Goal: Information Seeking & Learning: Learn about a topic

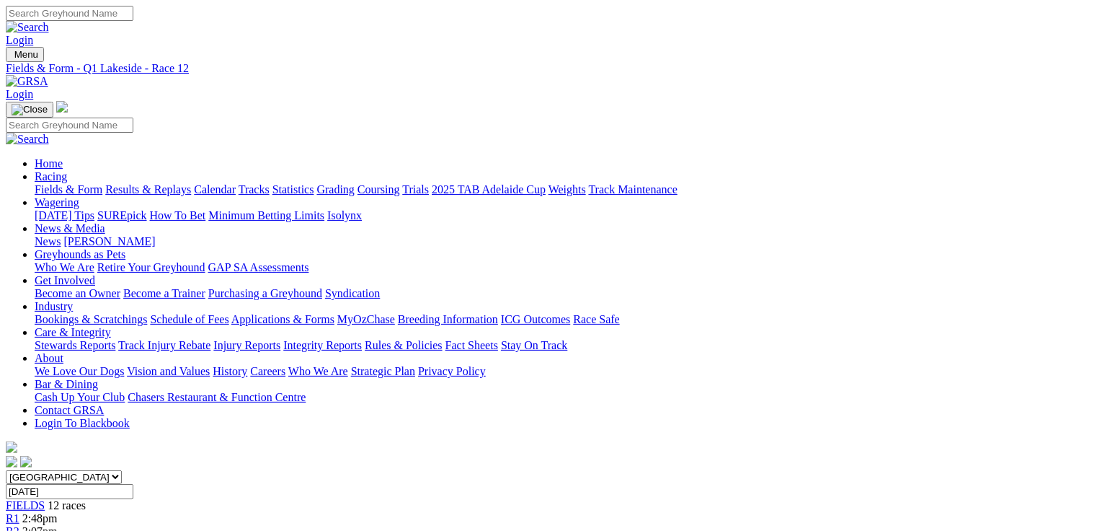
click at [75, 183] on link "Fields & Form" at bounding box center [69, 189] width 68 height 12
select select "QLD"
click at [97, 470] on select "South Australia New South Wales Northern Territory Queensland Tasmania Victoria…" at bounding box center [64, 477] width 116 height 14
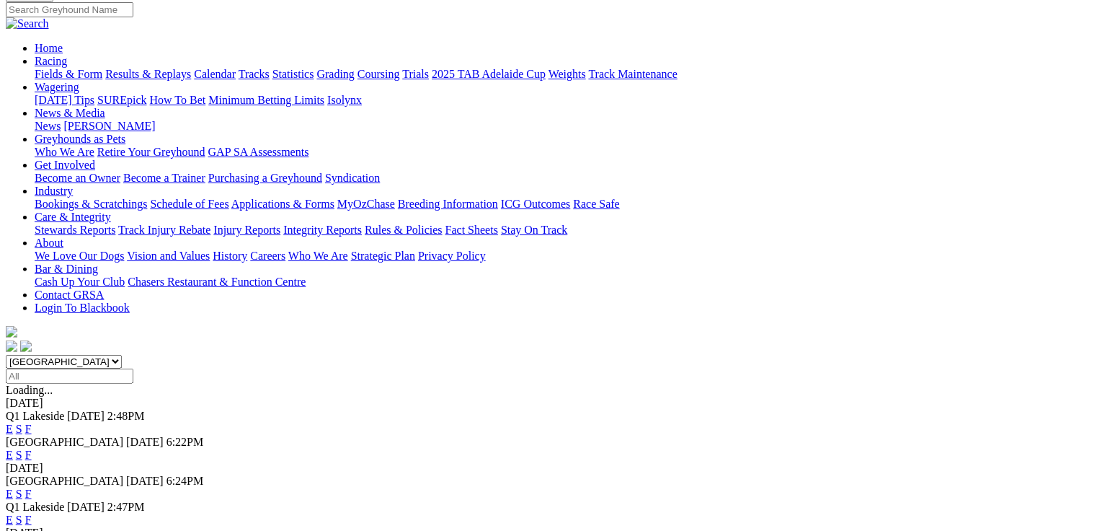
scroll to position [231, 0]
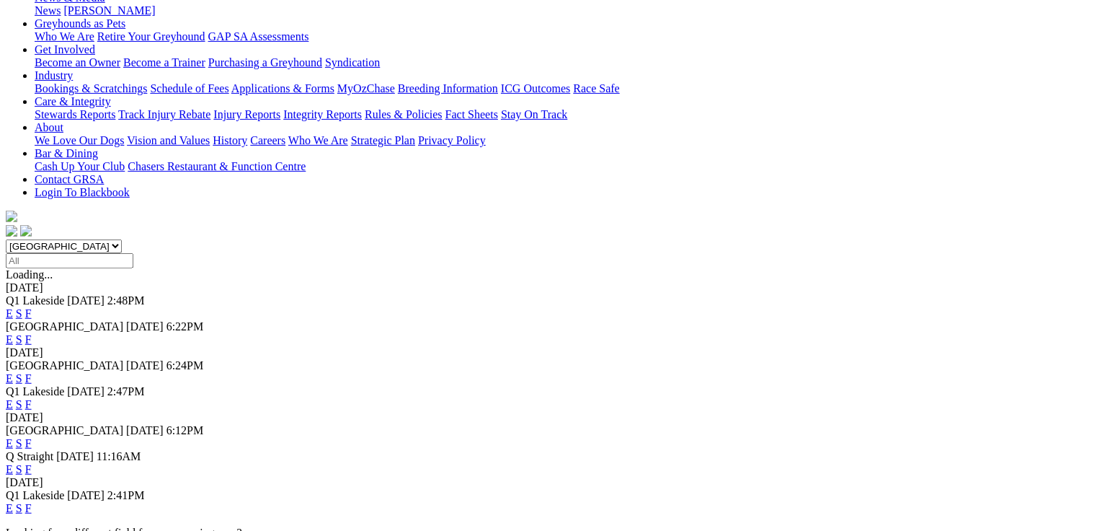
click at [13, 398] on link "E" at bounding box center [9, 404] width 7 height 12
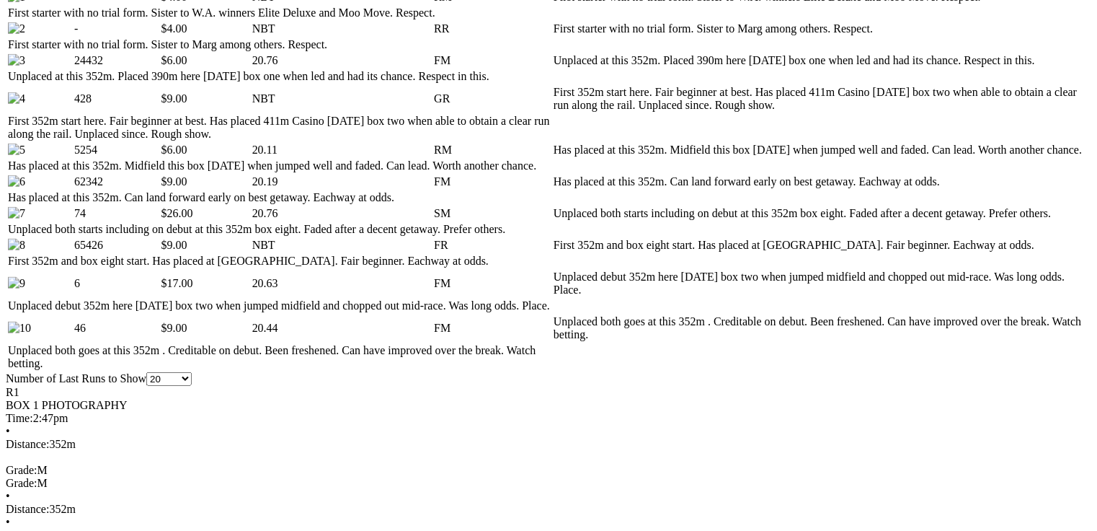
scroll to position [807, 0]
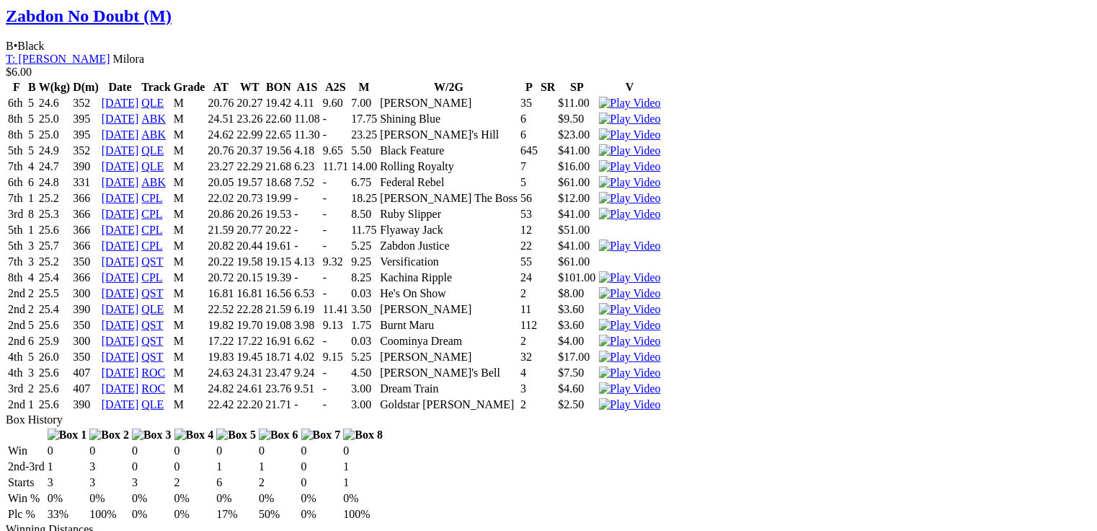
scroll to position [2595, 0]
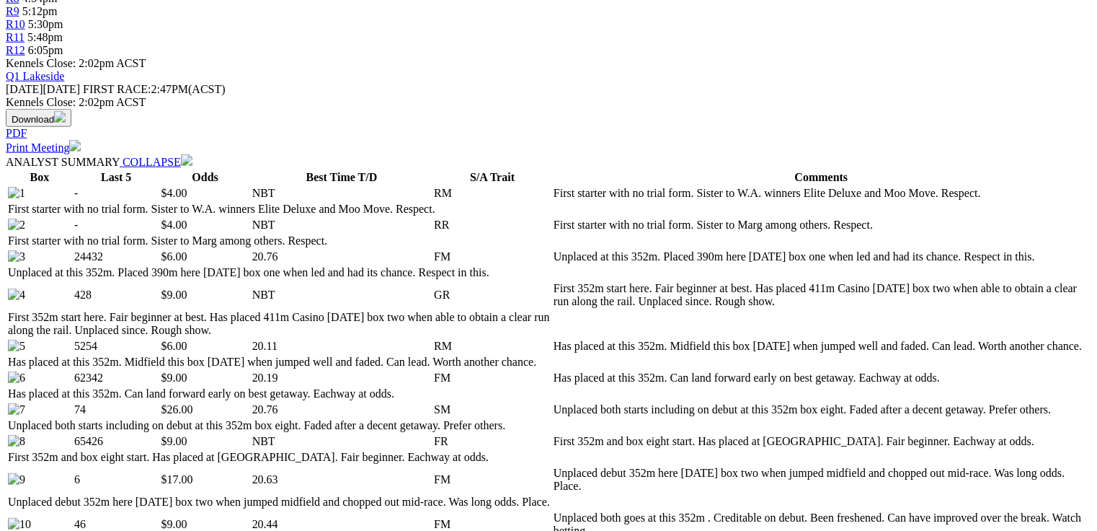
scroll to position [0, 0]
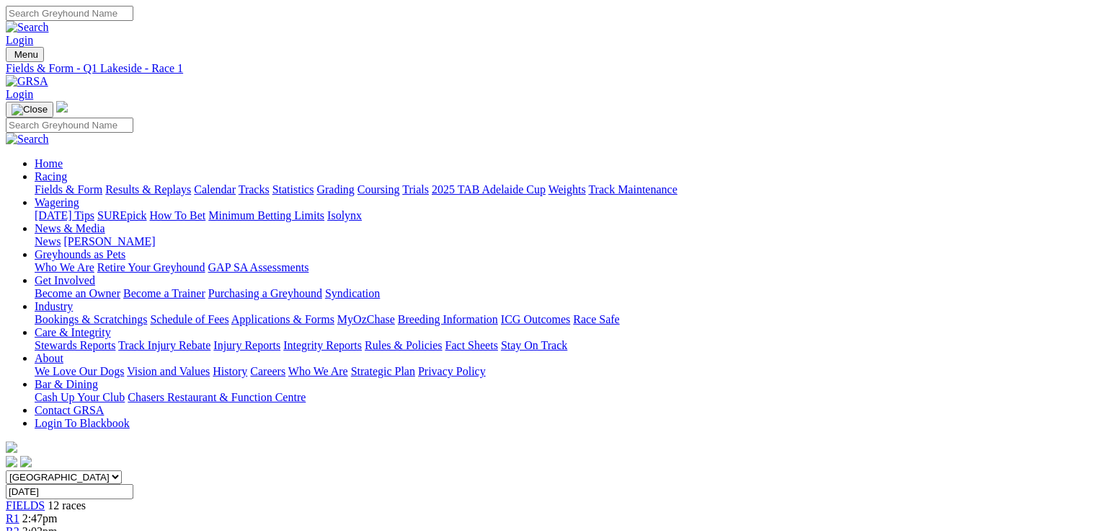
click at [58, 525] on span "3:02pm" at bounding box center [39, 531] width 35 height 12
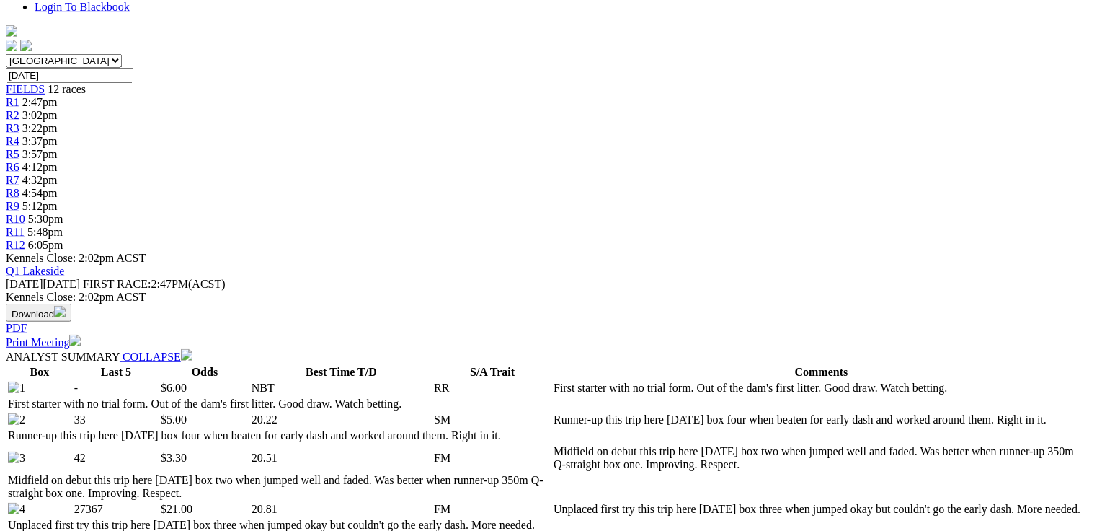
scroll to position [692, 0]
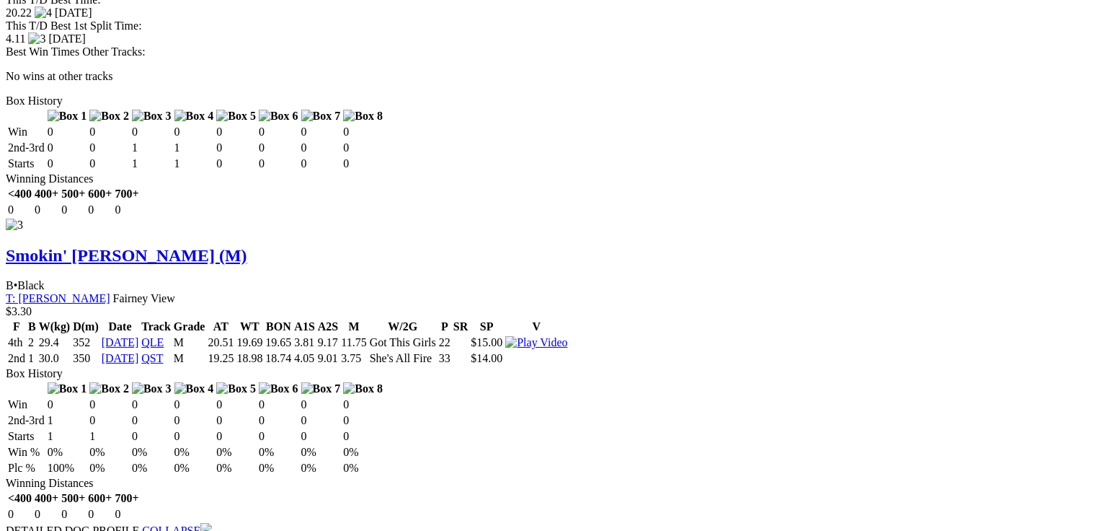
scroll to position [2595, 0]
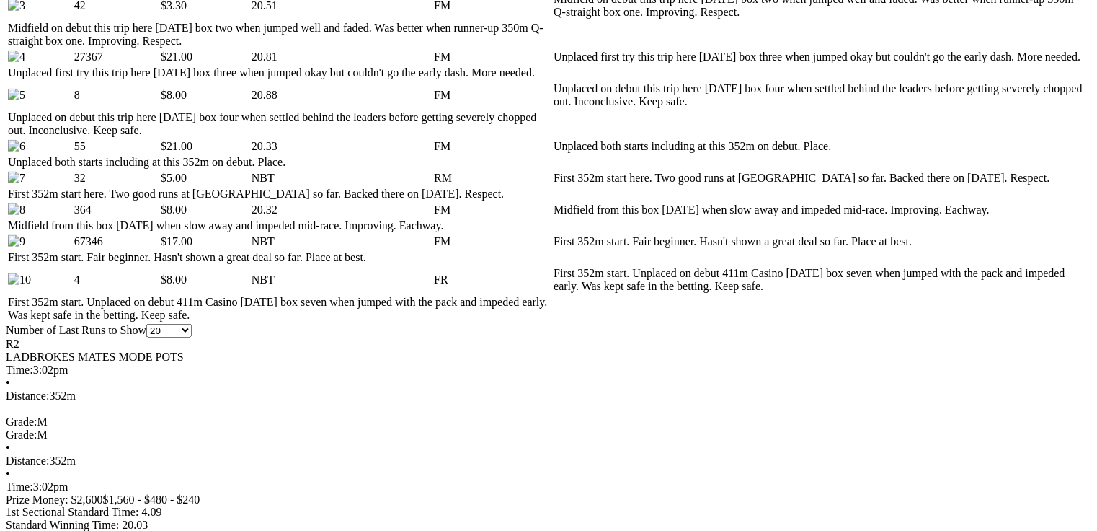
scroll to position [865, 0]
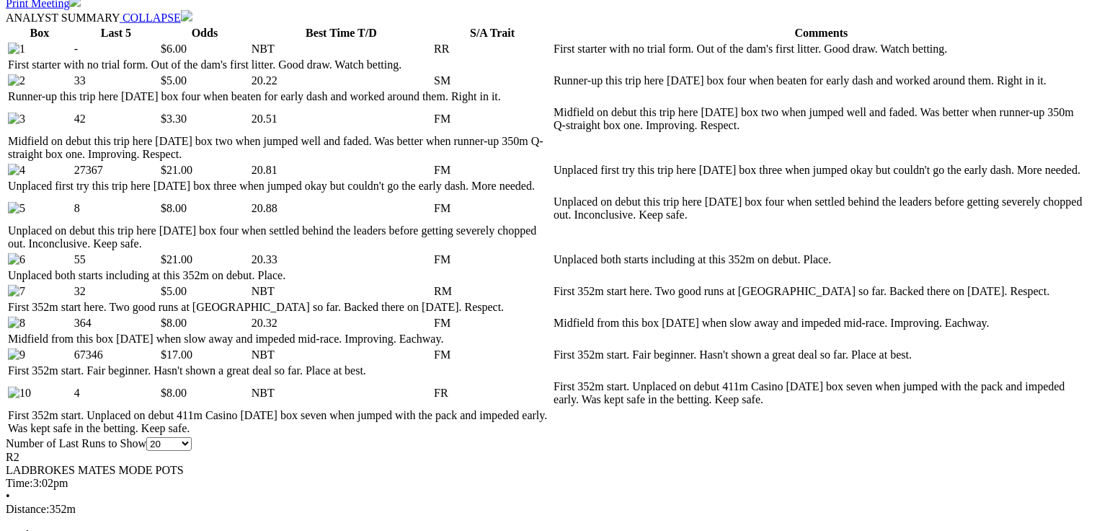
scroll to position [0, 0]
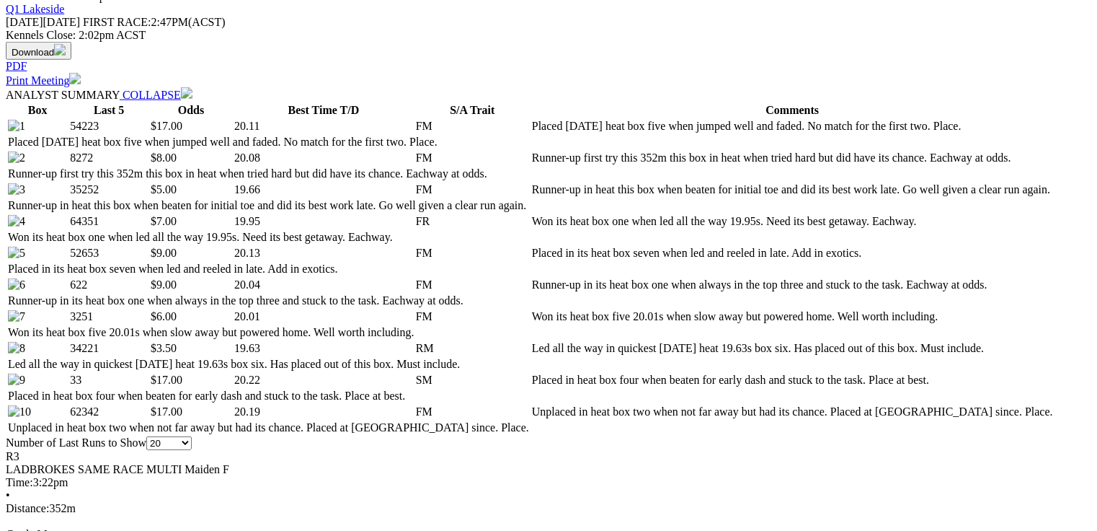
scroll to position [692, 0]
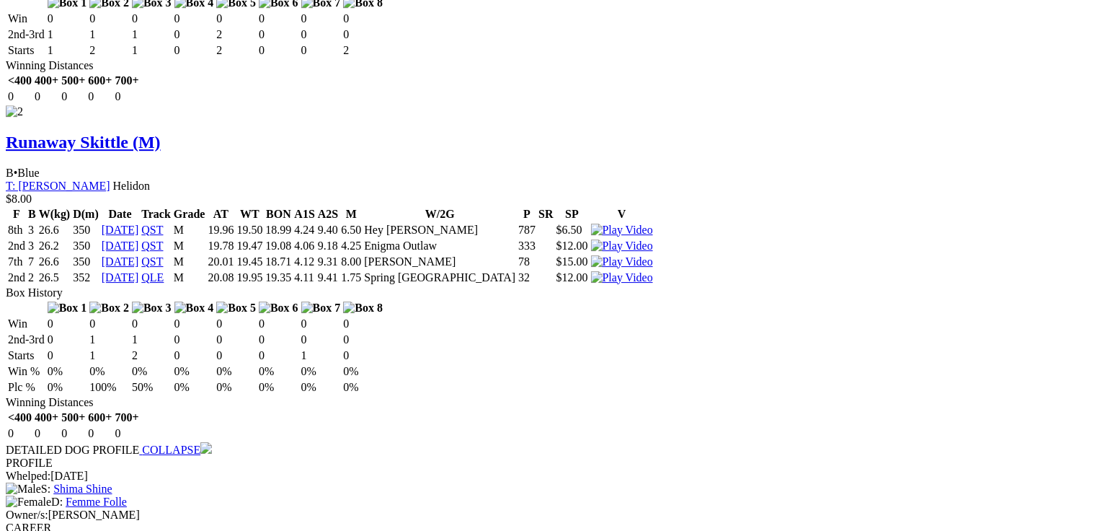
scroll to position [2380, 0]
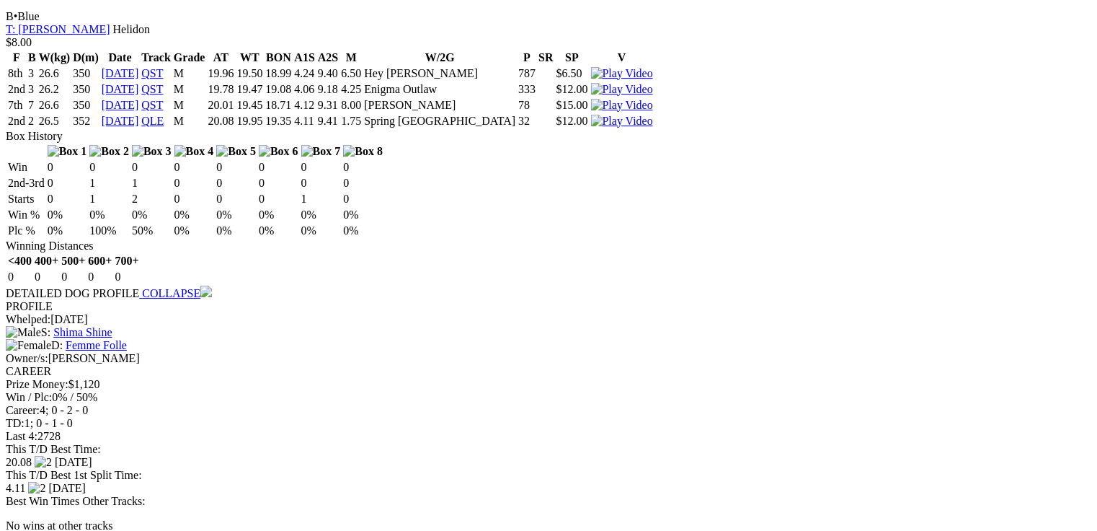
drag, startPoint x: 335, startPoint y: 318, endPoint x: 355, endPoint y: 316, distance: 19.6
drag, startPoint x: 355, startPoint y: 316, endPoint x: 331, endPoint y: 314, distance: 23.9
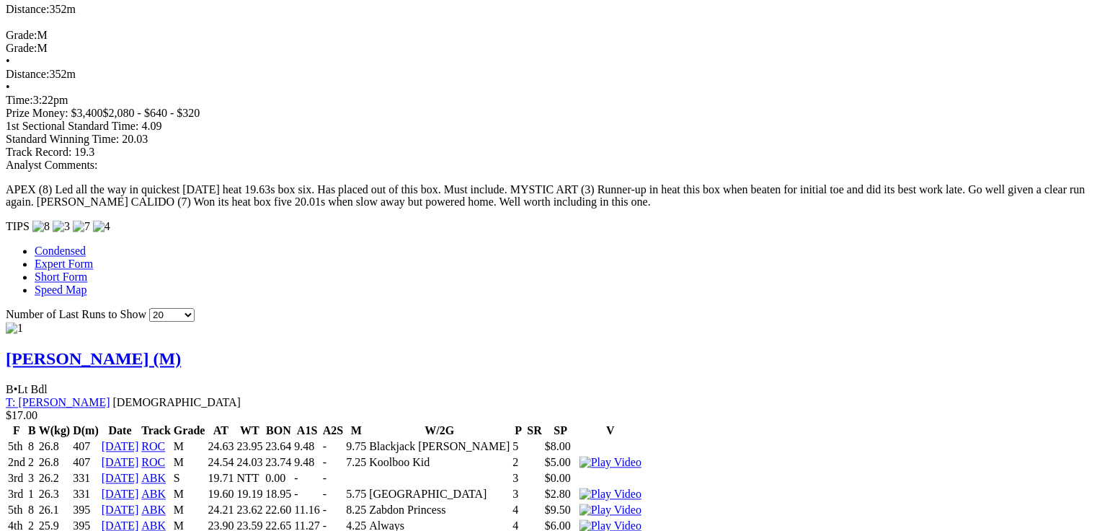
scroll to position [0, 0]
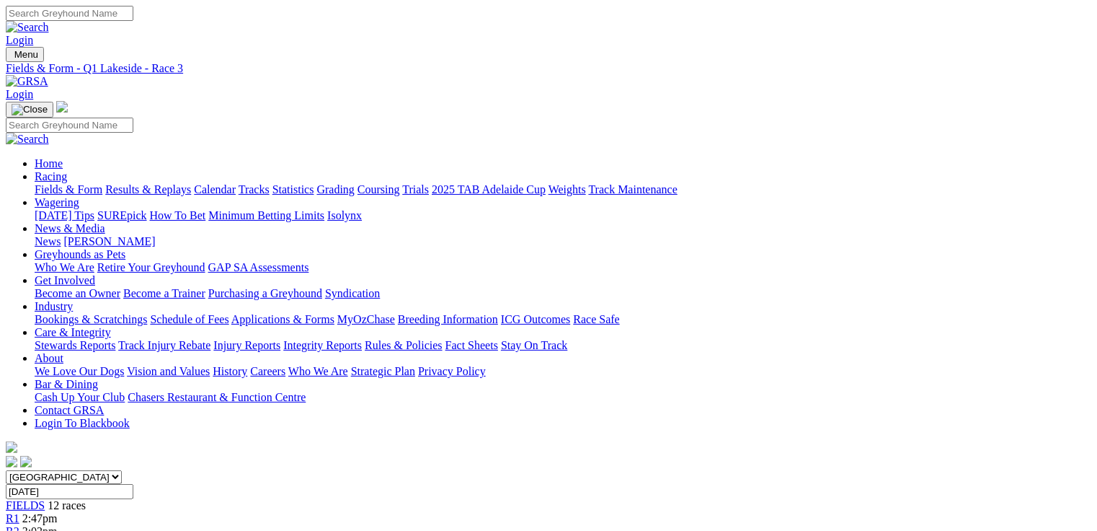
click at [72, 183] on link "Fields & Form" at bounding box center [69, 189] width 68 height 12
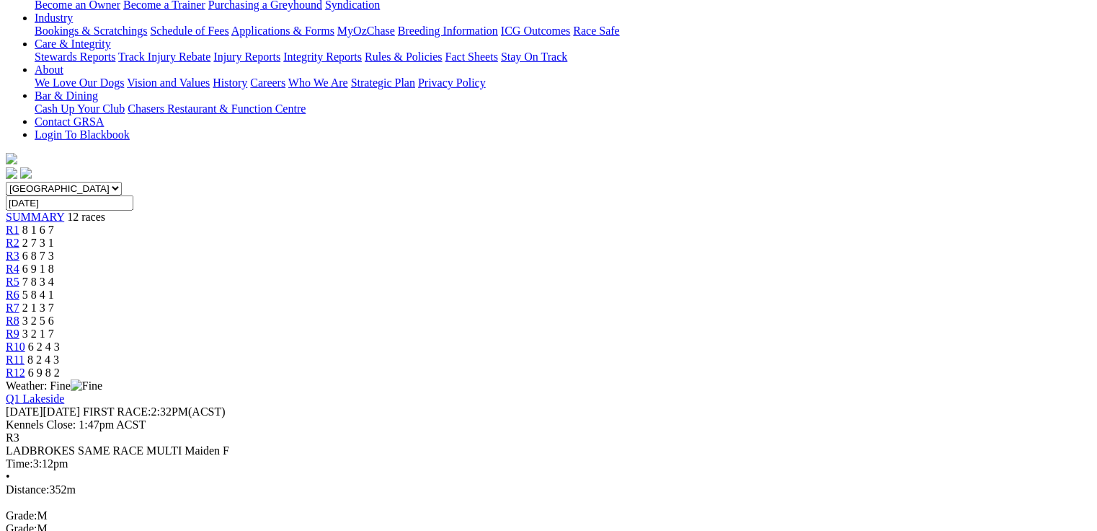
scroll to position [346, 0]
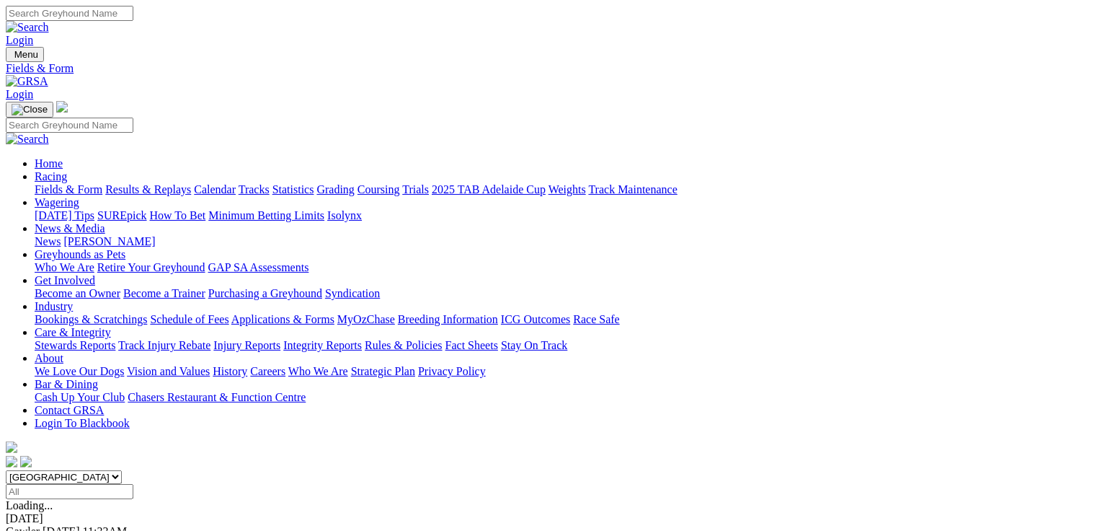
select select "QLD"
click at [97, 470] on select "[GEOGRAPHIC_DATA] [GEOGRAPHIC_DATA] [GEOGRAPHIC_DATA] [GEOGRAPHIC_DATA] [GEOGRA…" at bounding box center [64, 477] width 116 height 14
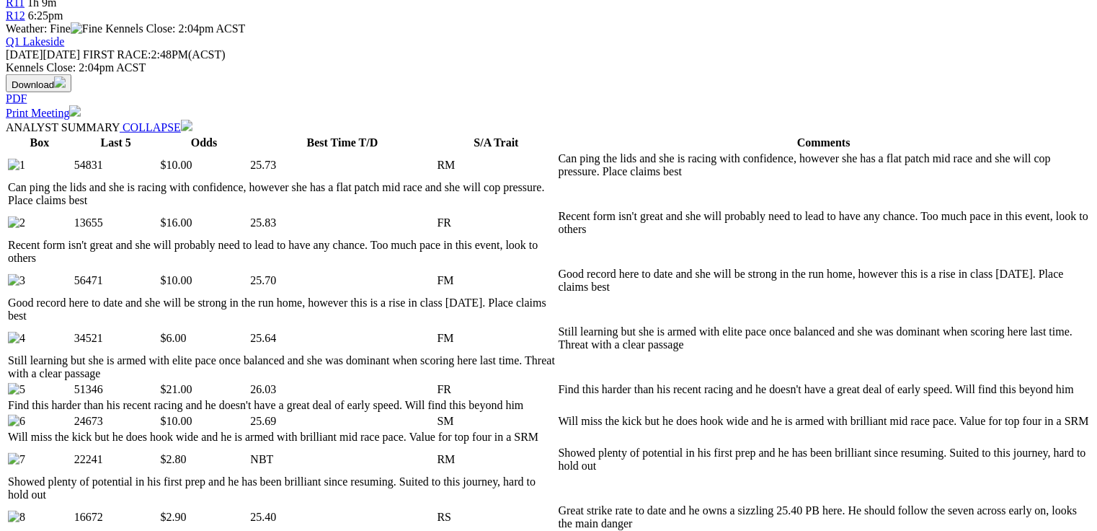
scroll to position [750, 0]
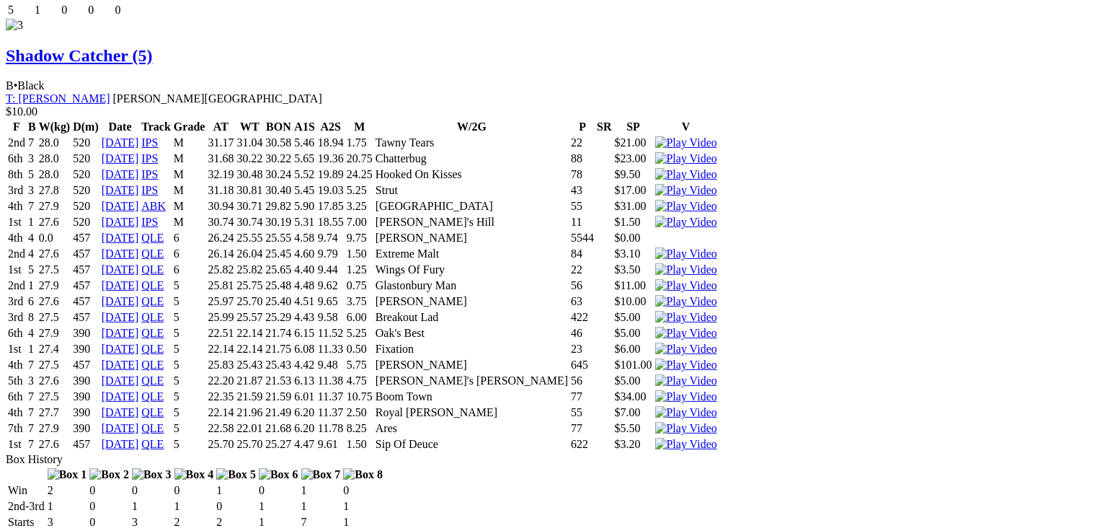
scroll to position [3576, 0]
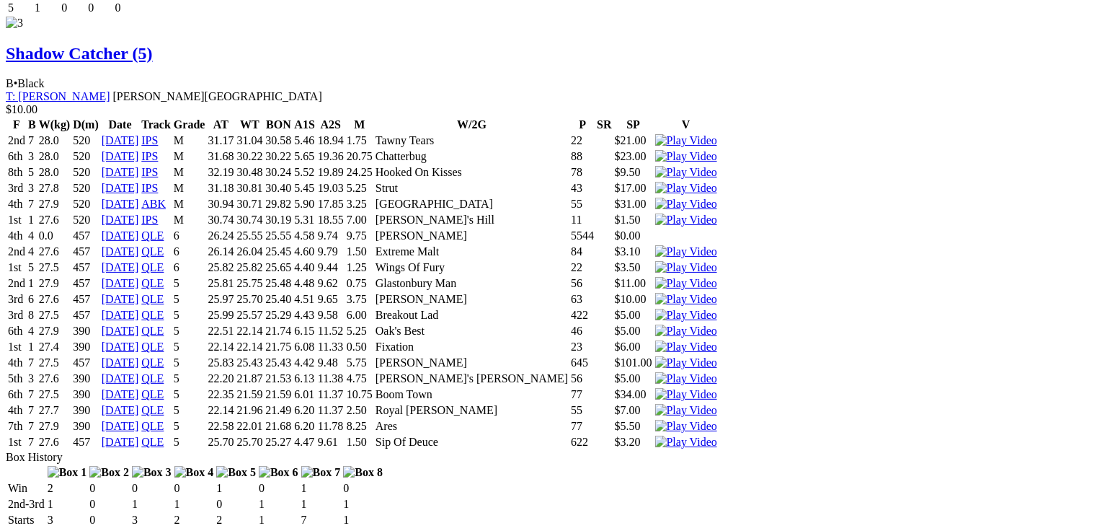
drag, startPoint x: 327, startPoint y: 382, endPoint x: 353, endPoint y: 382, distance: 26.0
drag, startPoint x: 327, startPoint y: 384, endPoint x: 353, endPoint y: 386, distance: 26.1
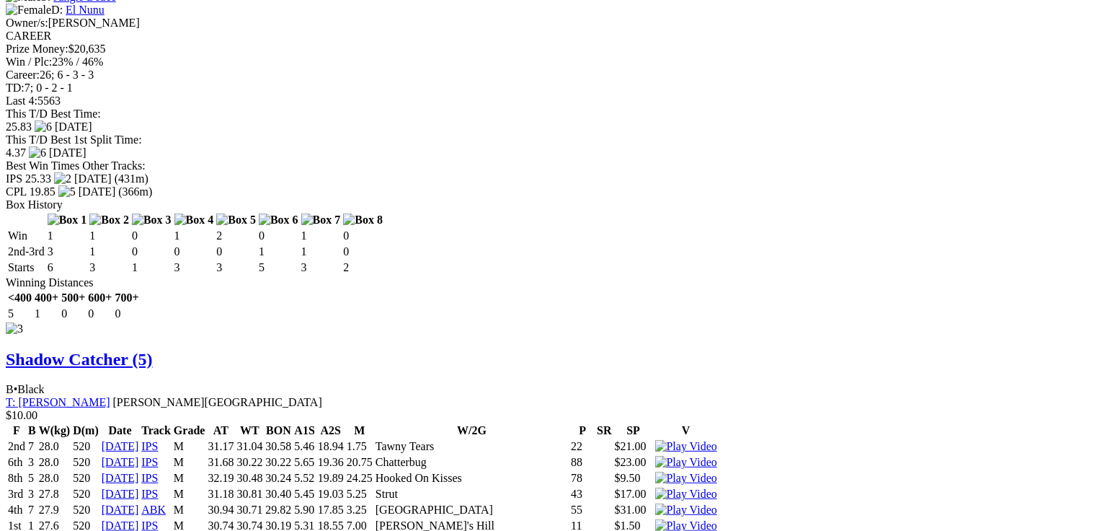
scroll to position [3230, 0]
